Goal: Contribute content: Contribute content

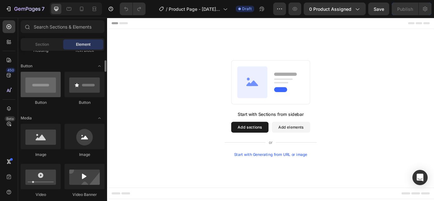
scroll to position [138, 0]
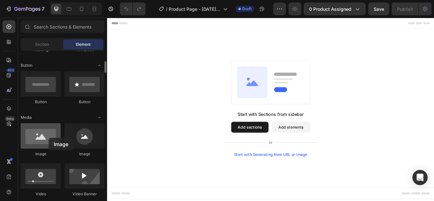
click at [49, 138] on div at bounding box center [41, 135] width 40 height 25
click at [34, 137] on div at bounding box center [41, 135] width 40 height 25
click at [45, 140] on div at bounding box center [41, 135] width 40 height 25
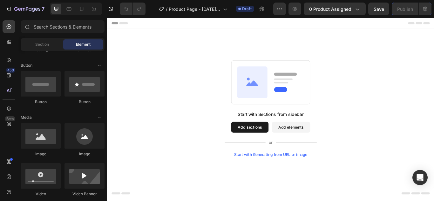
click at [263, 146] on button "Add sections" at bounding box center [274, 145] width 44 height 13
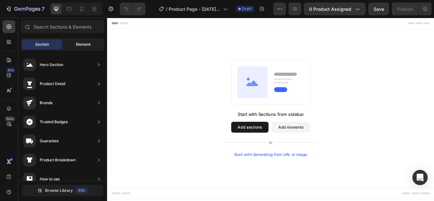
click at [83, 43] on span "Element" at bounding box center [83, 45] width 15 height 6
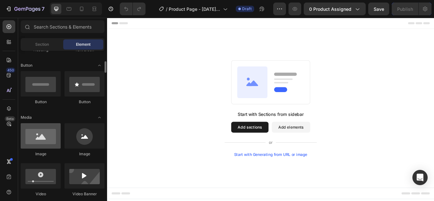
scroll to position [150, 0]
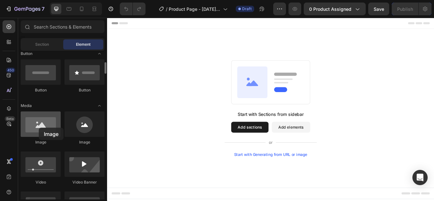
click at [39, 128] on div at bounding box center [41, 123] width 40 height 25
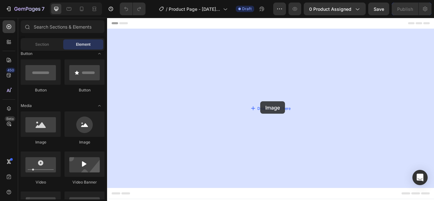
drag, startPoint x: 147, startPoint y: 147, endPoint x: 282, endPoint y: 118, distance: 138.1
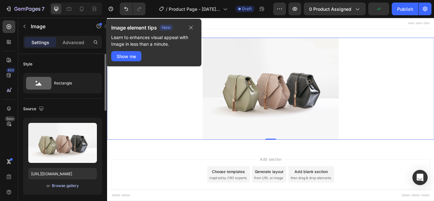
click at [63, 183] on div "Browse gallery" at bounding box center [65, 186] width 27 height 6
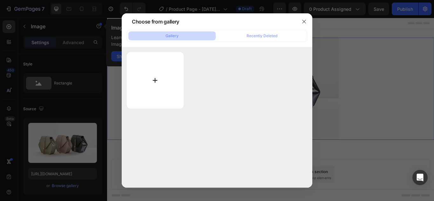
click at [143, 91] on input "file" at bounding box center [155, 80] width 57 height 57
type input "C:\fakepath\ChatGPT Image [DATE], 22_25_08.png"
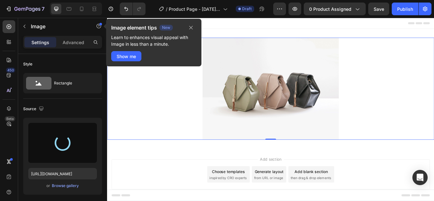
type input "[URL][DOMAIN_NAME]"
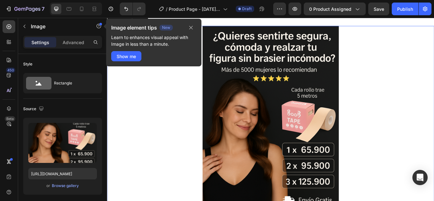
scroll to position [9, 0]
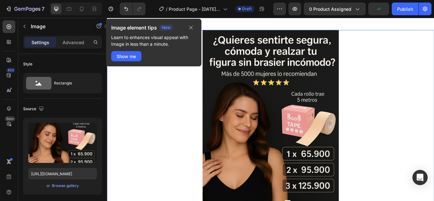
click at [205, 132] on div at bounding box center [297, 151] width 381 height 238
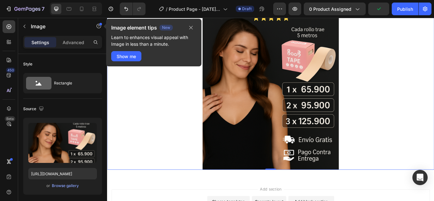
scroll to position [93, 0]
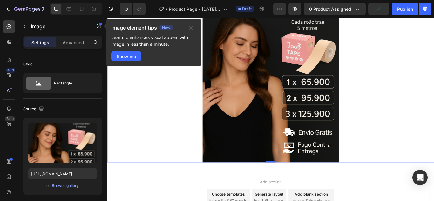
click at [287, 118] on img at bounding box center [297, 67] width 159 height 238
click at [134, 54] on div "Show me" at bounding box center [126, 56] width 19 height 7
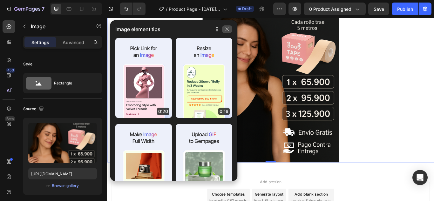
click at [226, 29] on icon "button" at bounding box center [227, 29] width 5 height 5
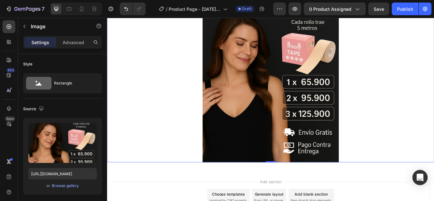
click at [293, 94] on img at bounding box center [297, 67] width 159 height 238
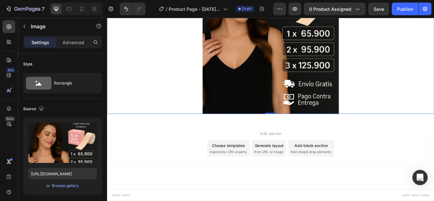
click at [271, 74] on img at bounding box center [297, 11] width 159 height 238
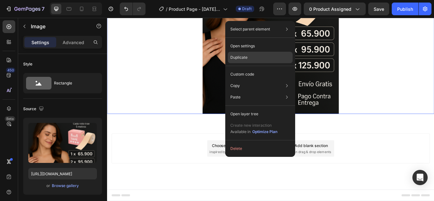
click at [242, 55] on p "Duplicate" at bounding box center [238, 58] width 17 height 6
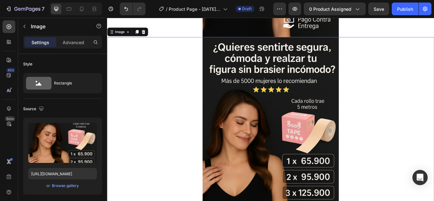
scroll to position [239, 0]
click at [302, 128] on img at bounding box center [297, 159] width 159 height 238
click at [165, 155] on div at bounding box center [297, 159] width 381 height 238
click at [64, 183] on div "Browse gallery" at bounding box center [65, 186] width 27 height 6
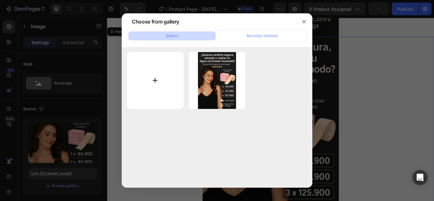
click at [157, 77] on input "file" at bounding box center [155, 80] width 57 height 57
type input "C:\fakepath\ChatGPT Image [DATE], 22_26_17.png"
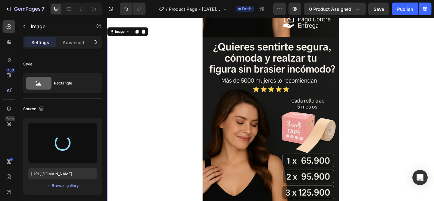
type input "[URL][DOMAIN_NAME]"
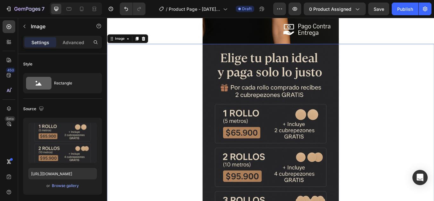
scroll to position [231, 0]
click at [141, 41] on icon at bounding box center [141, 42] width 5 height 5
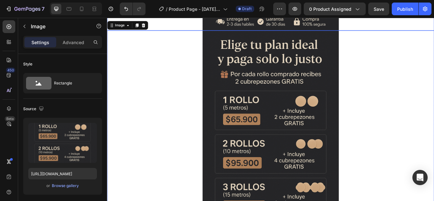
scroll to position [485, 0]
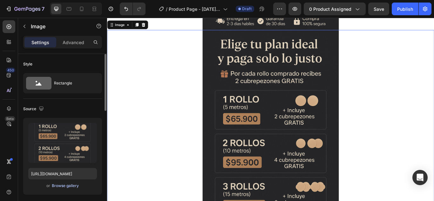
click at [64, 186] on div "Browse gallery" at bounding box center [65, 186] width 27 height 6
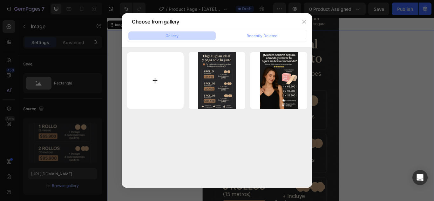
click at [165, 86] on input "file" at bounding box center [155, 80] width 57 height 57
type input "C:\fakepath\ChatGPT Image [DATE], 22_34_48.png"
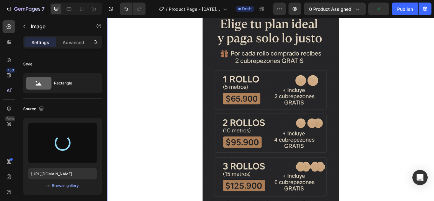
scroll to position [509, 0]
type input "[URL][DOMAIN_NAME]"
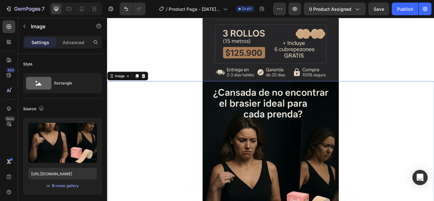
scroll to position [425, 0]
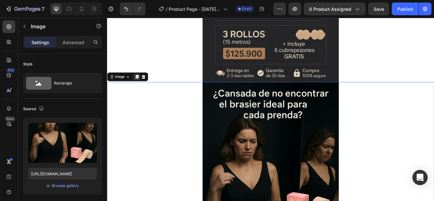
click at [141, 86] on icon at bounding box center [141, 86] width 3 height 4
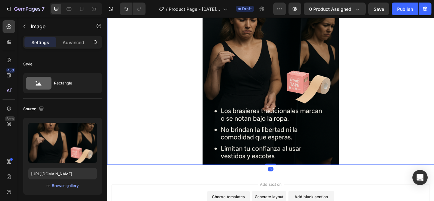
scroll to position [805, 0]
click at [65, 183] on div "Browse gallery" at bounding box center [65, 186] width 27 height 6
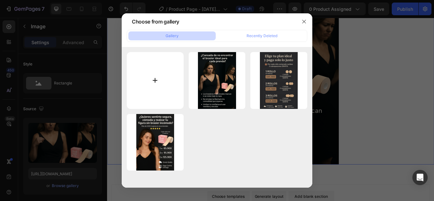
click at [161, 75] on input "file" at bounding box center [155, 80] width 57 height 57
type input "C:\fakepath\ChatGPT Image [DATE], 22_36_08.png"
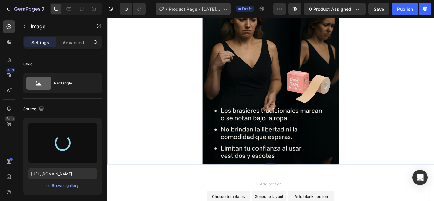
type input "[URL][DOMAIN_NAME]"
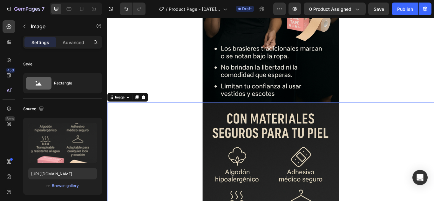
scroll to position [639, 0]
click at [141, 113] on icon at bounding box center [141, 110] width 5 height 5
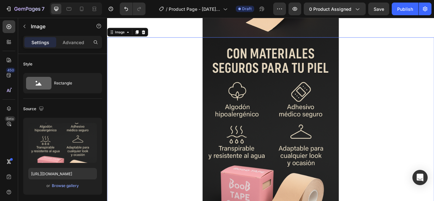
scroll to position [954, 0]
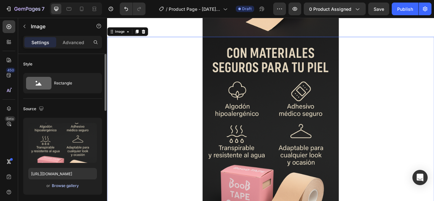
click at [61, 185] on div "Browse gallery" at bounding box center [65, 186] width 27 height 6
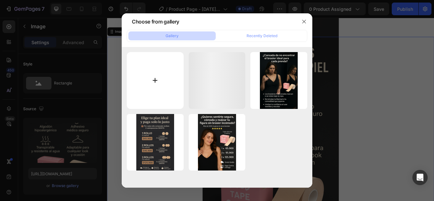
click at [162, 74] on input "file" at bounding box center [155, 80] width 57 height 57
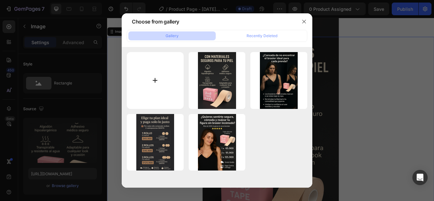
type input "C:\fakepath\ChatGPT Image [DATE], 22_38_57.png"
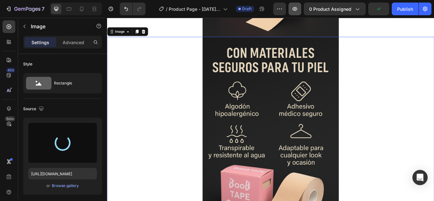
type input "[URL][DOMAIN_NAME]"
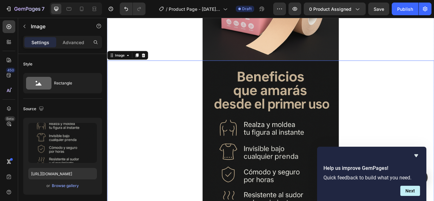
scroll to position [924, 0]
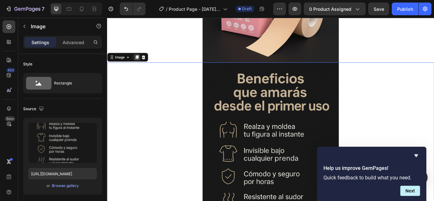
click at [145, 63] on div at bounding box center [142, 64] width 8 height 8
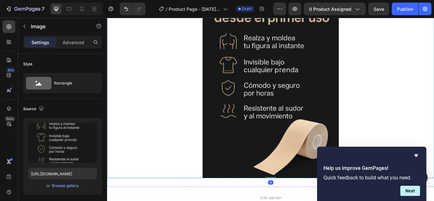
scroll to position [1266, 0]
click at [62, 185] on div "Browse gallery" at bounding box center [65, 186] width 27 height 6
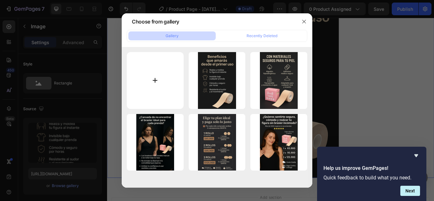
click at [151, 87] on input "file" at bounding box center [155, 80] width 57 height 57
type input "C:\fakepath\ChatGPT Image [DATE], 22_54_40.png"
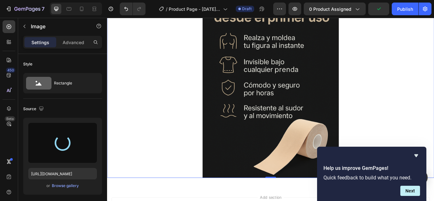
type input "[URL][DOMAIN_NAME]"
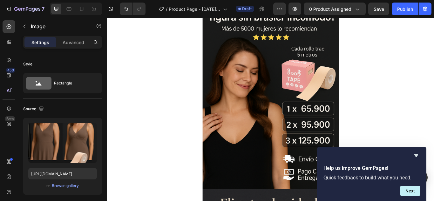
scroll to position [53, 0]
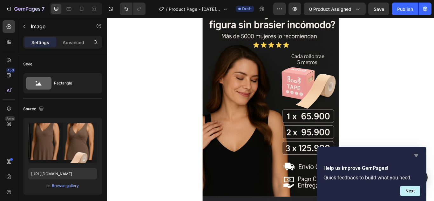
click at [416, 154] on icon "Hide survey" at bounding box center [416, 156] width 8 height 8
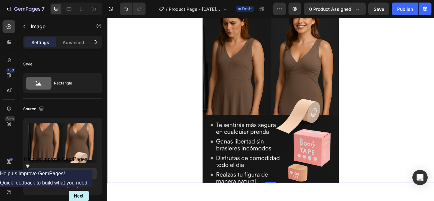
scroll to position [1260, 0]
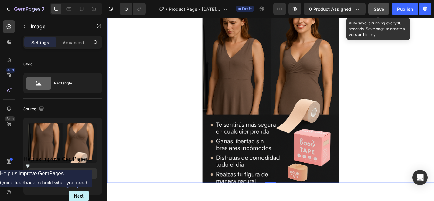
click at [377, 9] on span "Save" at bounding box center [379, 8] width 10 height 5
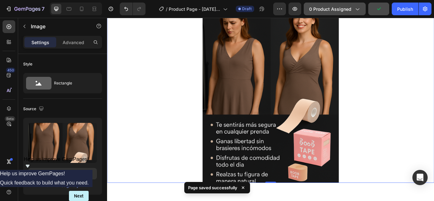
click at [343, 10] on span "0 product assigned" at bounding box center [330, 9] width 42 height 7
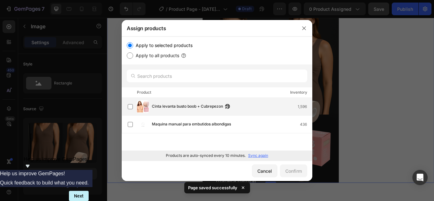
click at [169, 108] on span "Cinta levanta busto boob + Cubrepezon" at bounding box center [187, 106] width 71 height 7
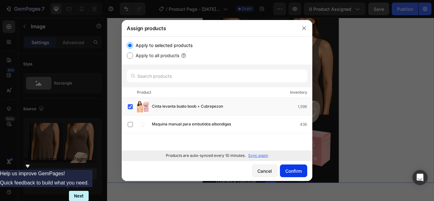
click at [288, 171] on div "Confirm" at bounding box center [293, 171] width 17 height 7
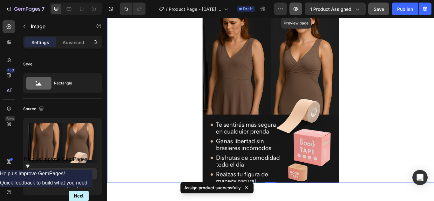
click at [293, 10] on button "button" at bounding box center [295, 9] width 13 height 13
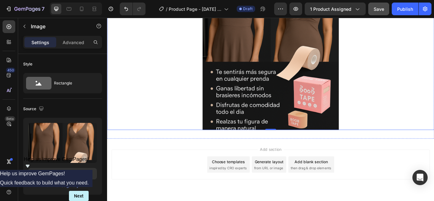
scroll to position [1321, 0]
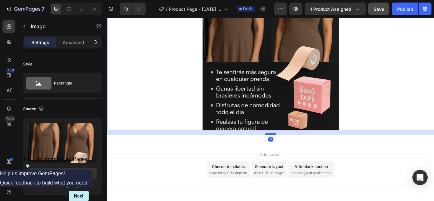
drag, startPoint x: 294, startPoint y: 148, endPoint x: 290, endPoint y: 153, distance: 7.0
click at [291, 153] on div at bounding box center [297, 153] width 13 height 2
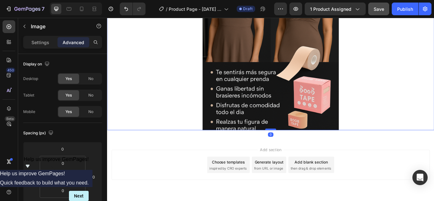
drag, startPoint x: 294, startPoint y: 154, endPoint x: 293, endPoint y: 147, distance: 6.9
click at [293, 147] on div at bounding box center [297, 148] width 13 height 2
type input "0"
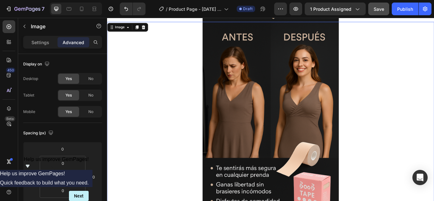
scroll to position [1205, 0]
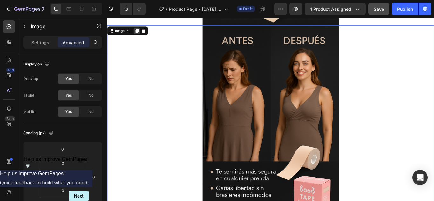
click at [143, 30] on icon at bounding box center [141, 32] width 5 height 5
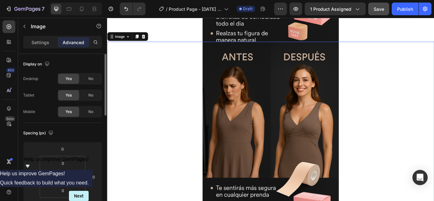
scroll to position [1430, 0]
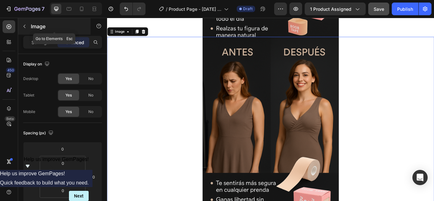
click at [23, 25] on icon "button" at bounding box center [24, 26] width 5 height 5
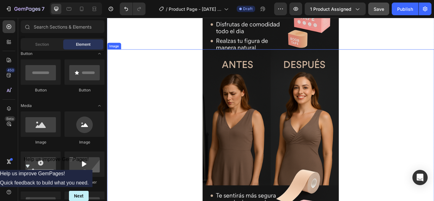
scroll to position [1406, 0]
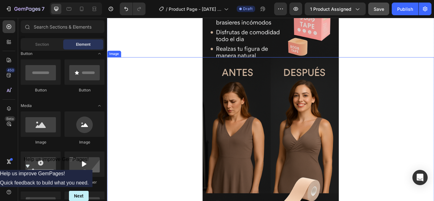
click at [264, 142] on img at bounding box center [297, 183] width 159 height 238
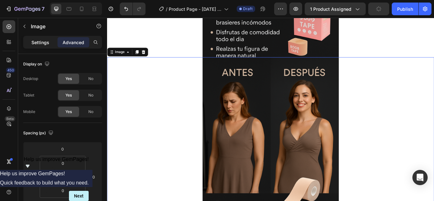
click at [37, 39] on p "Settings" at bounding box center [40, 42] width 18 height 7
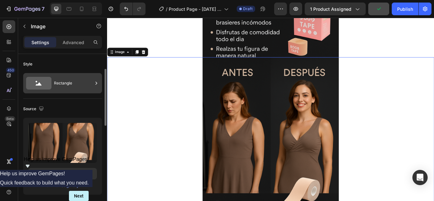
scroll to position [39, 0]
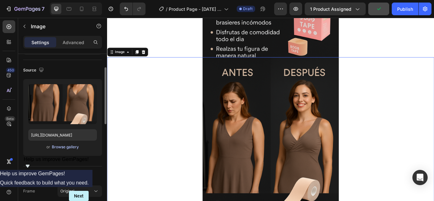
click at [65, 148] on div "Browse gallery" at bounding box center [65, 147] width 27 height 6
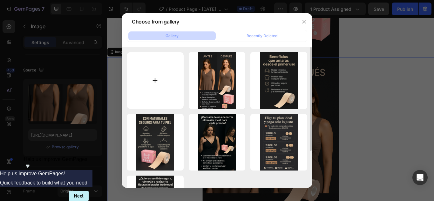
click at [152, 69] on input "file" at bounding box center [155, 80] width 57 height 57
type input "C:\fakepath\ChatGPT Image [DATE], 23_40_05.png"
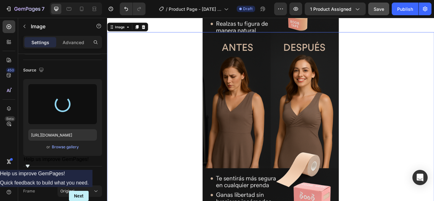
scroll to position [1437, 0]
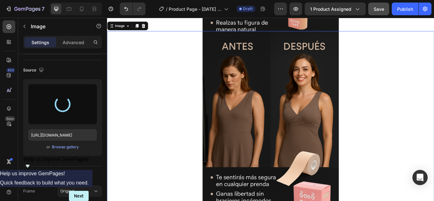
type input "[URL][DOMAIN_NAME]"
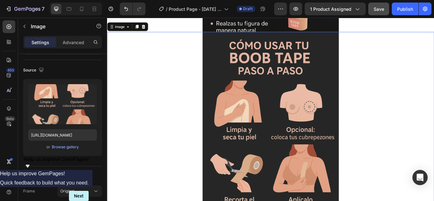
scroll to position [1429, 0]
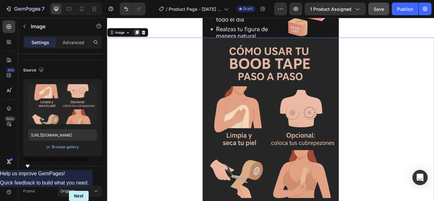
click at [138, 34] on div at bounding box center [142, 35] width 8 height 8
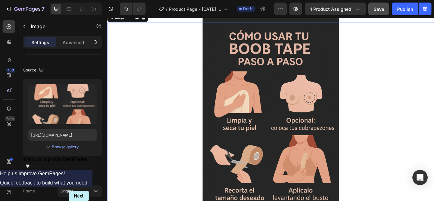
scroll to position [1687, 0]
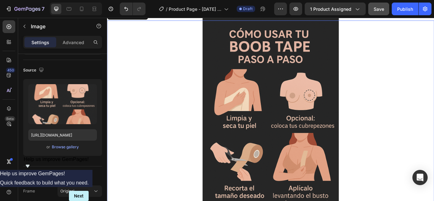
click at [246, 114] on img at bounding box center [297, 140] width 159 height 238
click at [74, 146] on div "Browse gallery" at bounding box center [65, 147] width 27 height 6
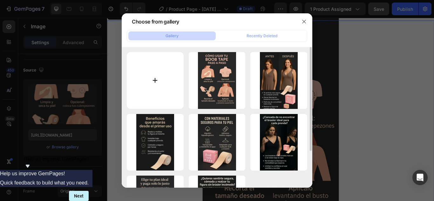
click at [155, 84] on input "file" at bounding box center [155, 80] width 57 height 57
type input "C:\fakepath\ChatGPT Image [DATE], 23_53_19.png"
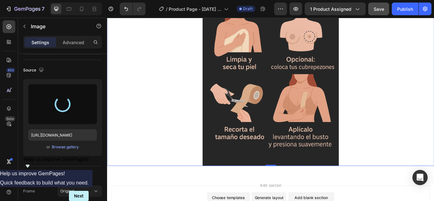
scroll to position [1757, 0]
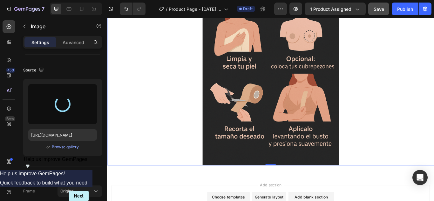
type input "[URL][DOMAIN_NAME]"
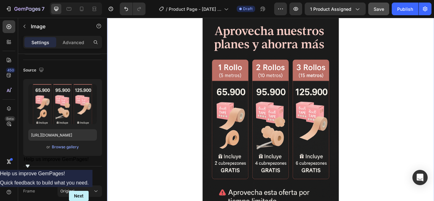
scroll to position [1691, 0]
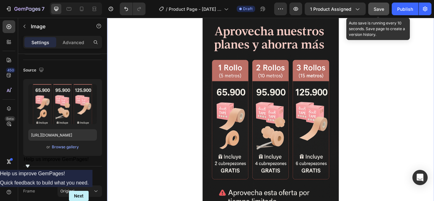
click at [375, 9] on span "Save" at bounding box center [379, 8] width 10 height 5
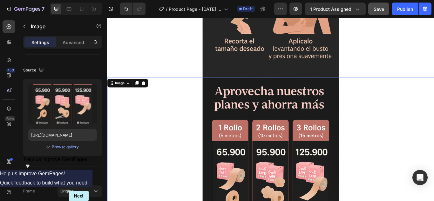
scroll to position [1620, 0]
click at [139, 95] on icon at bounding box center [141, 94] width 5 height 5
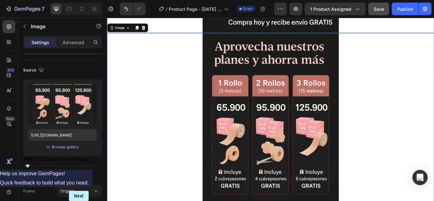
scroll to position [1911, 0]
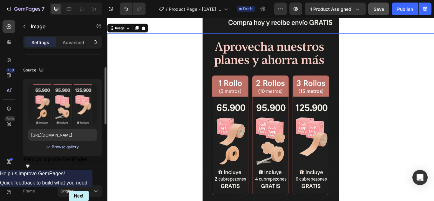
click at [59, 148] on div "Browse gallery" at bounding box center [65, 147] width 27 height 6
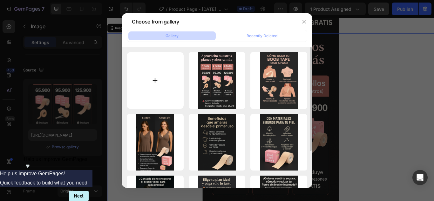
click at [157, 79] on input "file" at bounding box center [155, 80] width 57 height 57
type input "C:\fakepath\ChatGPT Image [DATE], 00_01_14.png"
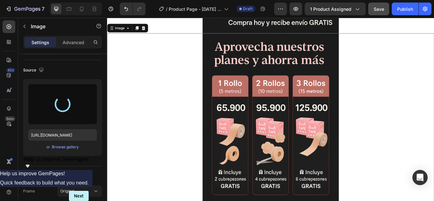
type input "[URL][DOMAIN_NAME]"
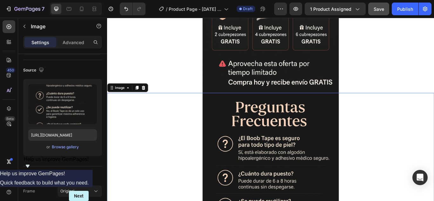
scroll to position [1841, 0]
click at [141, 98] on icon at bounding box center [141, 100] width 3 height 4
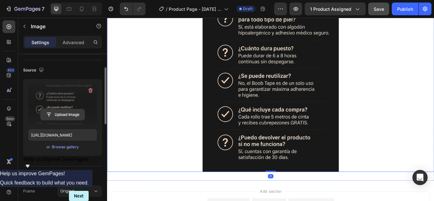
scroll to position [2226, 0]
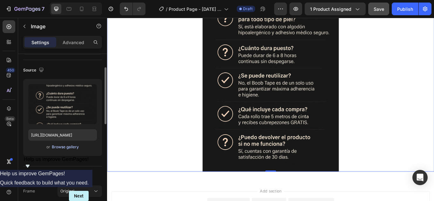
click at [59, 148] on div "Browse gallery" at bounding box center [65, 147] width 27 height 6
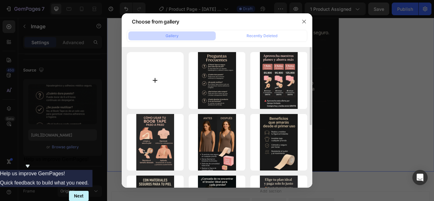
click at [152, 72] on input "file" at bounding box center [155, 80] width 57 height 57
type input "C:\fakepath\ChatGPT Image [DATE], 00_05_36.png"
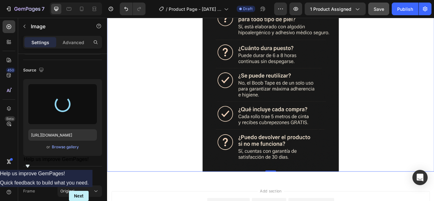
type input "[URL][DOMAIN_NAME]"
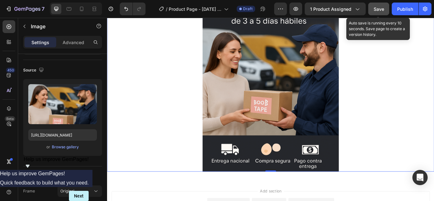
click at [376, 10] on span "Save" at bounding box center [379, 8] width 10 height 5
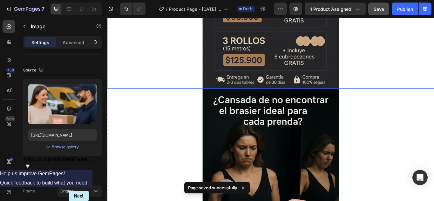
scroll to position [401, 0]
